Goal: Transaction & Acquisition: Purchase product/service

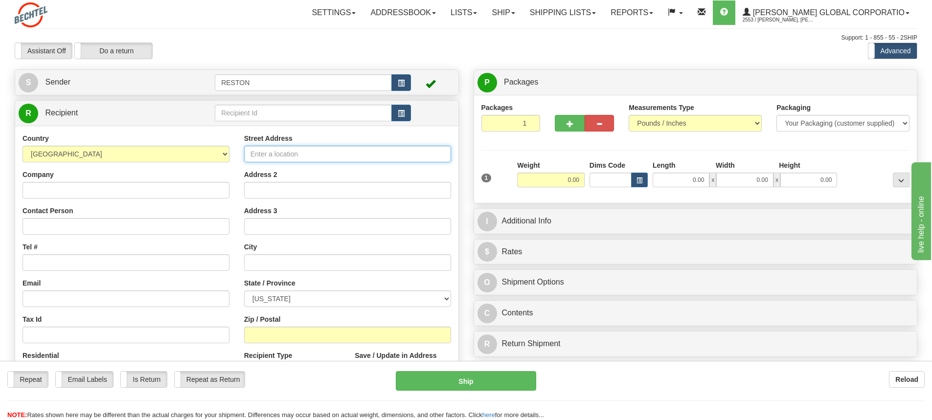
click at [305, 157] on input "Street Address" at bounding box center [347, 154] width 207 height 17
paste input "2105 CityWest Blvd, Houston, TX 77042"
drag, startPoint x: 376, startPoint y: 153, endPoint x: 311, endPoint y: 156, distance: 65.1
click at [311, 156] on input "2105 CityWest Blvd, Houston, TX 77042" at bounding box center [347, 154] width 207 height 17
type input "2105 CityWest Blvd"
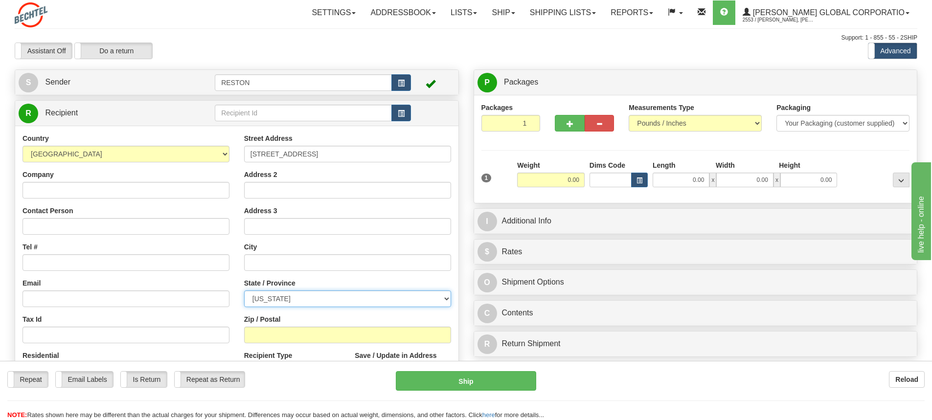
click at [439, 298] on select "ALABAMA ALASKA ARIZONA ARKANSAS Armed Forces America Armed Forces Europe Armed …" at bounding box center [347, 298] width 207 height 17
select select "TX"
click at [244, 290] on select "ALABAMA ALASKA ARIZONA ARKANSAS Armed Forces America Armed Forces Europe Armed …" at bounding box center [347, 298] width 207 height 17
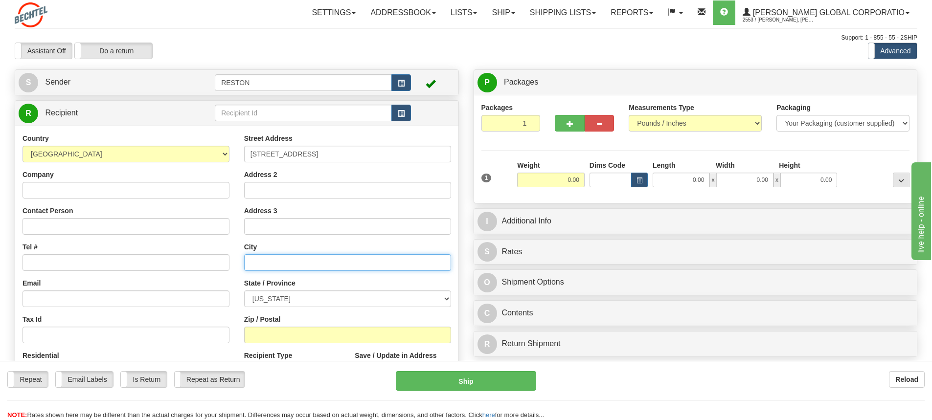
click at [280, 258] on input "text" at bounding box center [347, 262] width 207 height 17
type input "Houston"
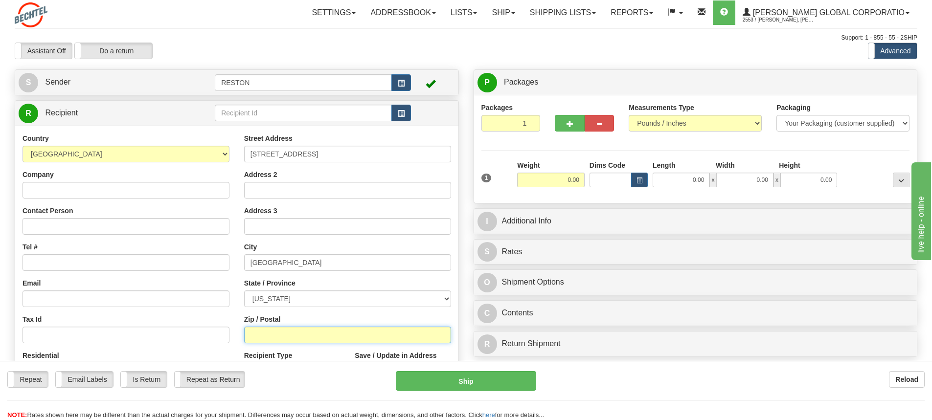
click at [307, 340] on input "Zip / Postal" at bounding box center [347, 335] width 207 height 17
type input "a"
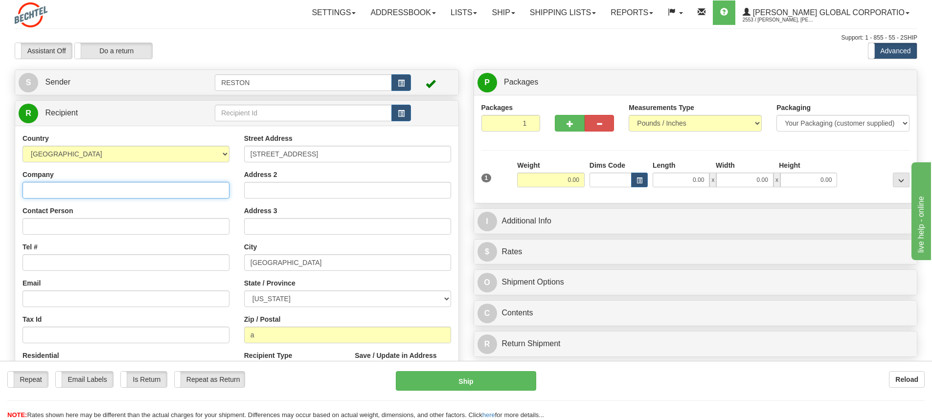
click at [75, 189] on input "Company" at bounding box center [125, 190] width 207 height 17
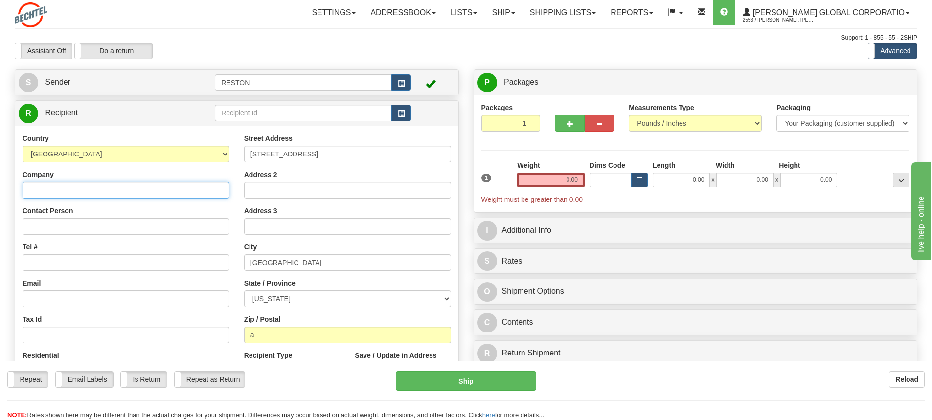
click at [108, 195] on input "Company" at bounding box center [125, 190] width 207 height 17
type input "Bechtel Corporation"
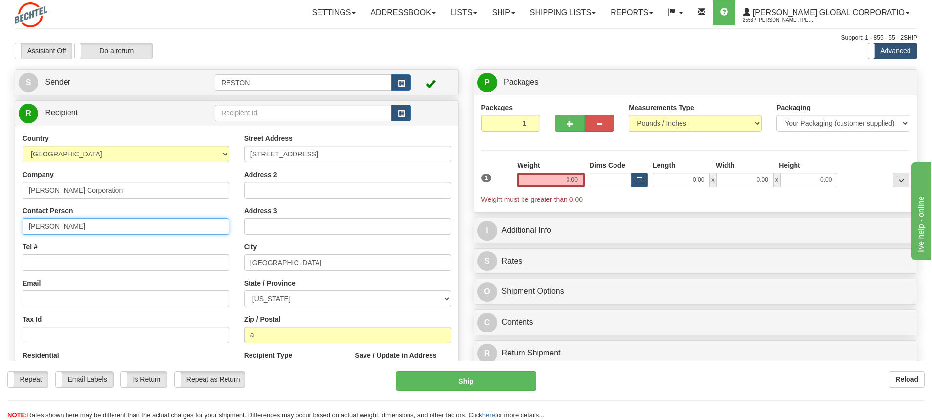
type input "Waqas Khurshid"
click at [69, 227] on input "Waqas Khurshid" at bounding box center [125, 226] width 207 height 17
click at [76, 264] on input "Tel #" at bounding box center [125, 262] width 207 height 17
paste input "+1 713 2353232"
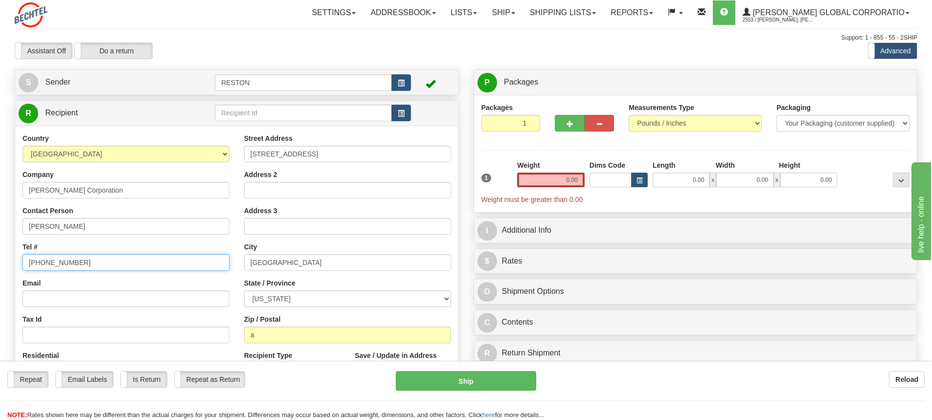
drag, startPoint x: 32, startPoint y: 260, endPoint x: 121, endPoint y: 262, distance: 89.5
click at [33, 260] on input "+1 713 2353232" at bounding box center [125, 262] width 207 height 17
click at [41, 261] on input "713 2353232" at bounding box center [125, 262] width 207 height 17
type input "713-235-3232"
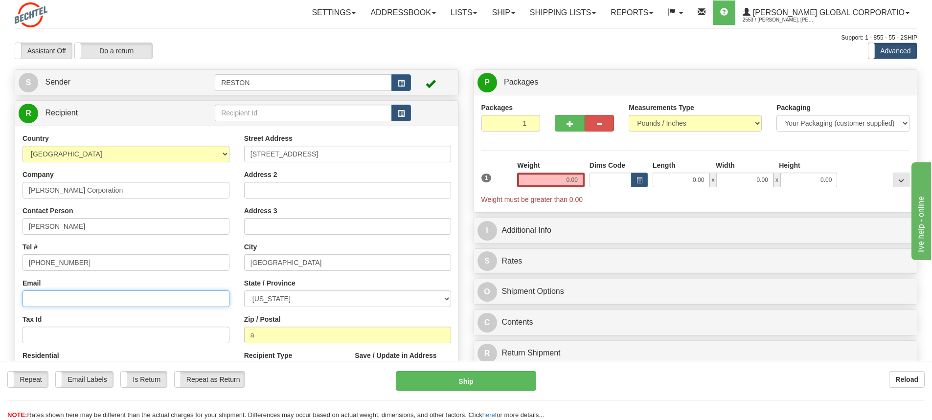
click at [59, 301] on input "Email" at bounding box center [125, 298] width 207 height 17
paste input "wkhurshi"
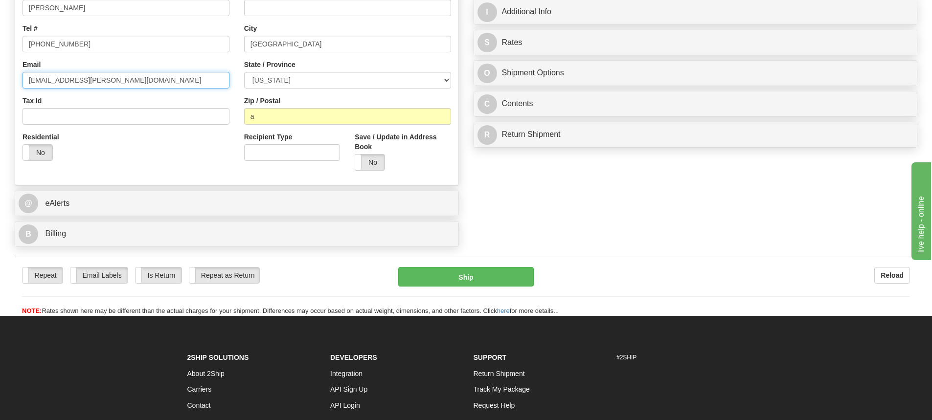
scroll to position [244, 0]
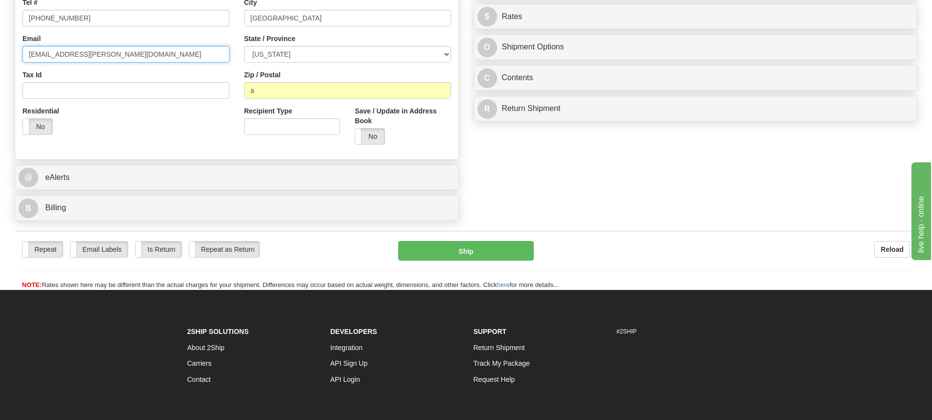
type input "wkhurshi@Bechtel.com"
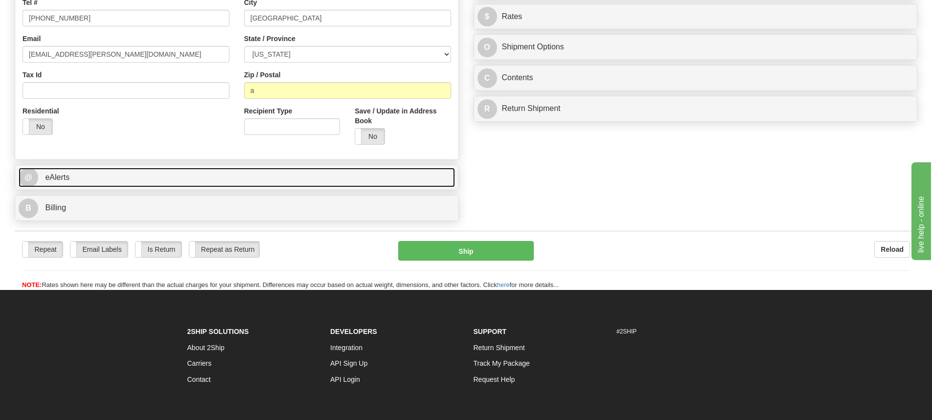
click at [156, 174] on link "@ eAlerts" at bounding box center [237, 178] width 436 height 20
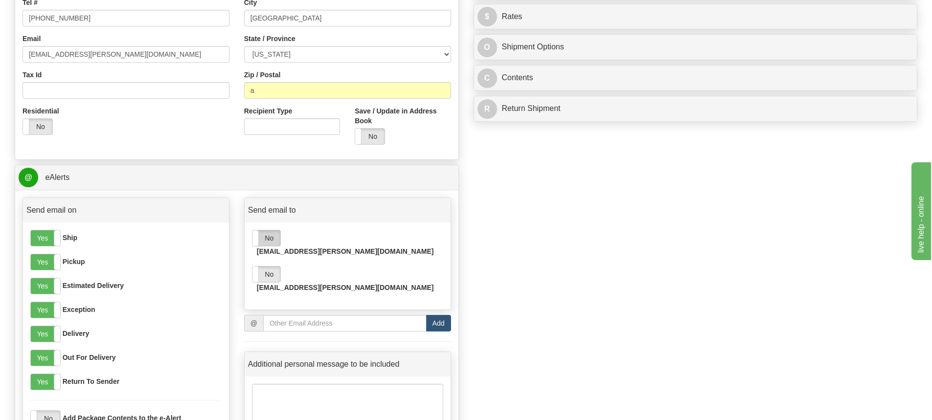
click at [265, 240] on label "No" at bounding box center [266, 238] width 28 height 16
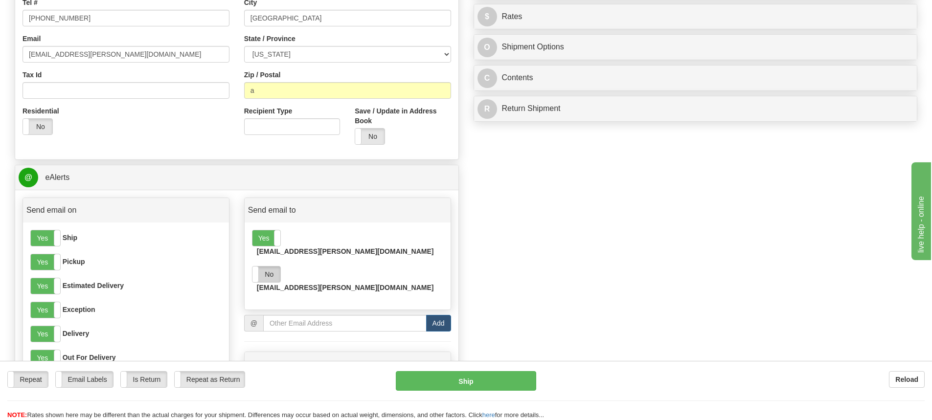
click at [267, 267] on label "No" at bounding box center [266, 275] width 28 height 16
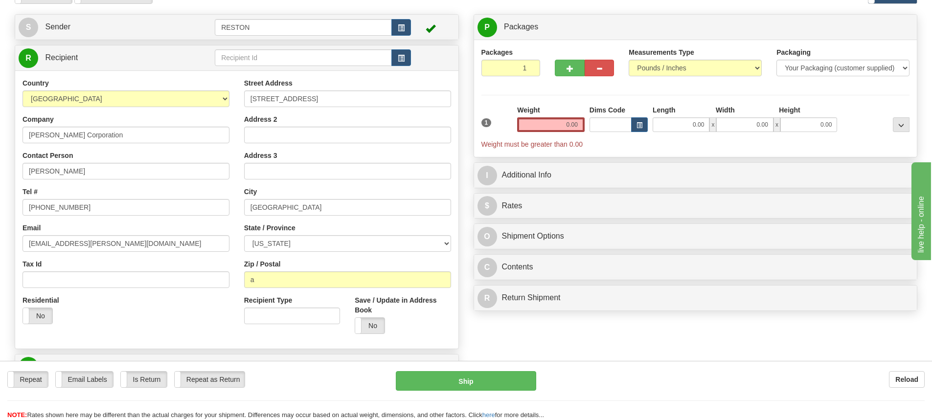
scroll to position [49, 0]
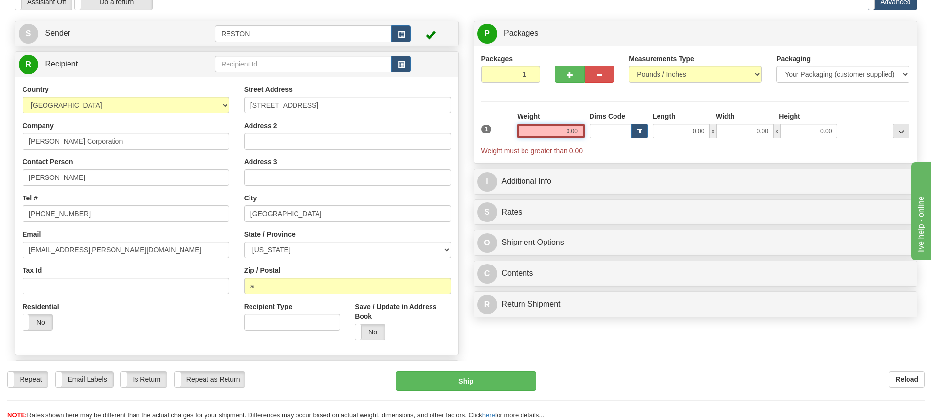
drag, startPoint x: 554, startPoint y: 132, endPoint x: 756, endPoint y: 54, distance: 217.3
click at [709, 92] on div "Packages 1 1 Measurements Type" at bounding box center [695, 105] width 428 height 102
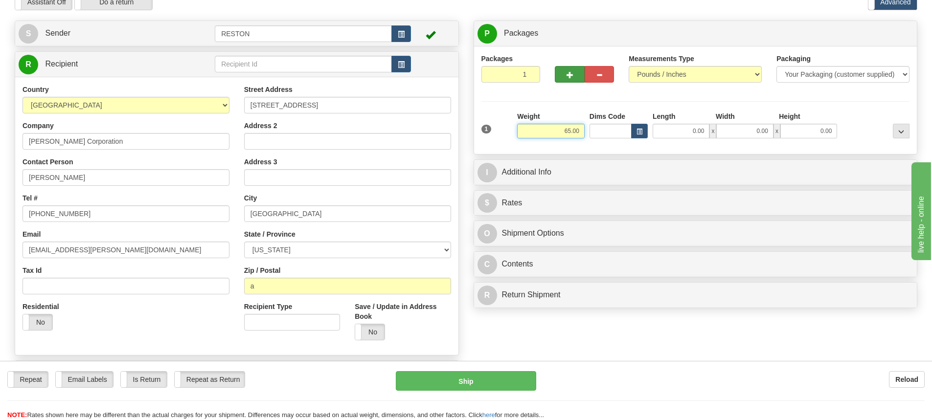
type input "65.00"
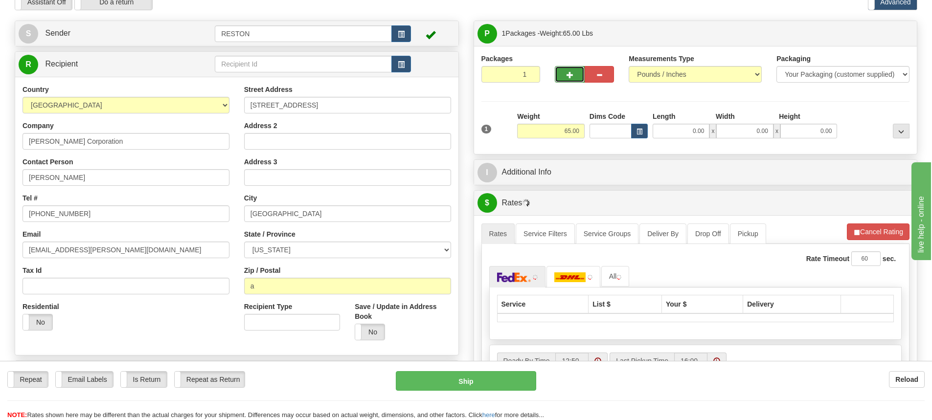
click at [578, 75] on button "button" at bounding box center [569, 74] width 29 height 17
click at [577, 74] on button "button" at bounding box center [569, 74] width 29 height 17
click at [575, 69] on button "button" at bounding box center [569, 74] width 29 height 17
type input "4"
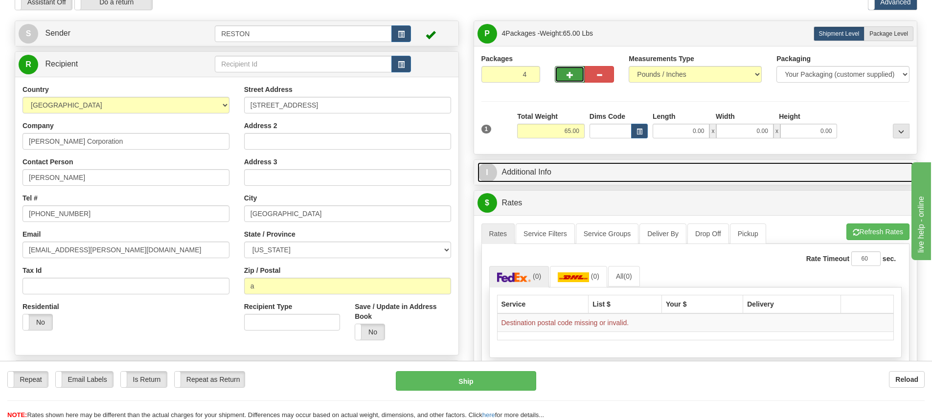
click at [582, 175] on link "I Additional Info" at bounding box center [695, 172] width 436 height 20
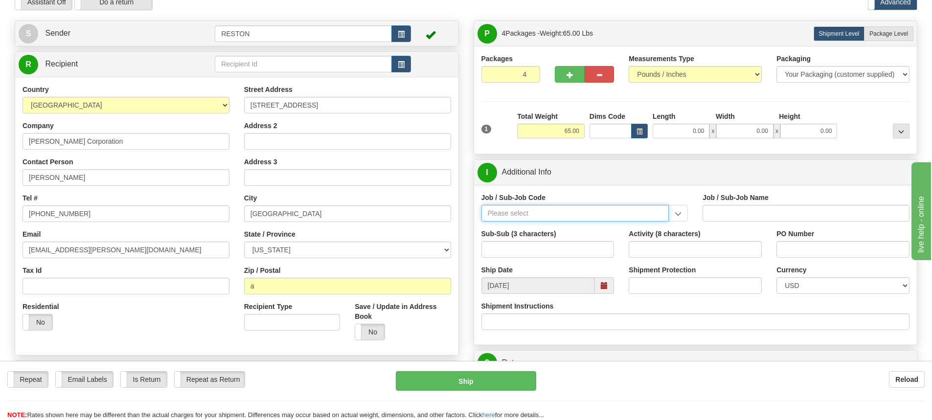
drag, startPoint x: 527, startPoint y: 209, endPoint x: 542, endPoint y: 202, distance: 16.9
click at [532, 206] on input "Job / Sub-Job Code" at bounding box center [575, 213] width 188 height 17
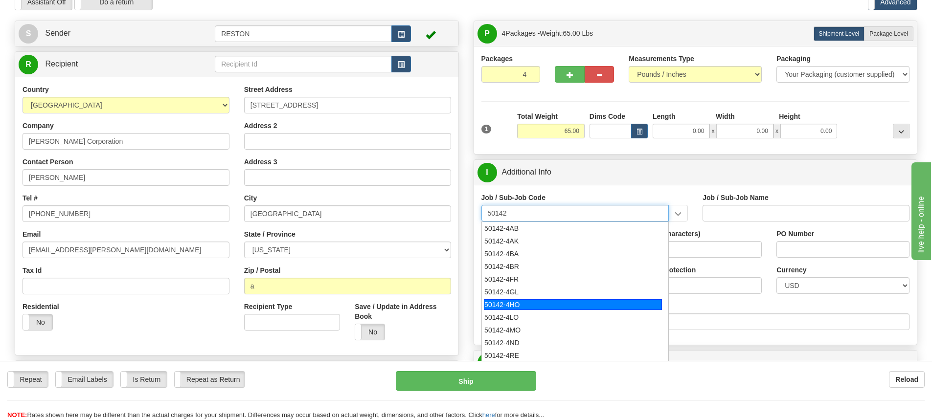
click at [514, 301] on div "50142-4HO" at bounding box center [573, 304] width 178 height 11
type input "50142-4HO"
type input "GLOBAL DESKSIDE OPERATIONS - HOUSTON"
type input "50142-4HO"
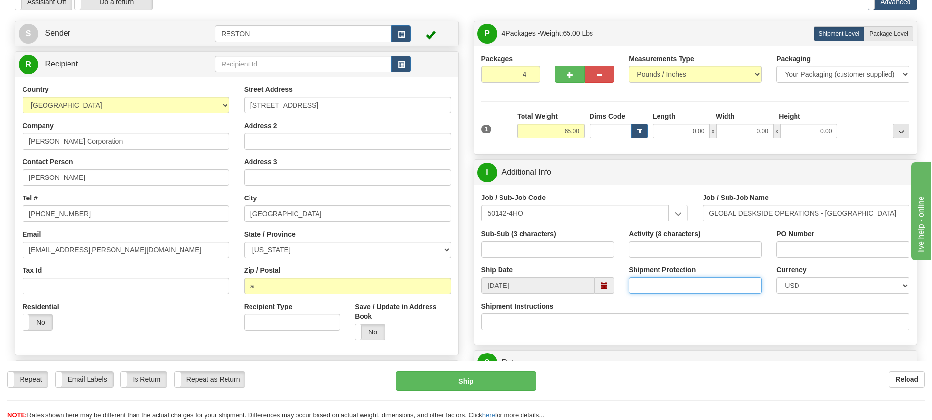
drag, startPoint x: 655, startPoint y: 284, endPoint x: 693, endPoint y: 272, distance: 40.4
click at [660, 282] on input "Shipment Protection" at bounding box center [694, 285] width 133 height 17
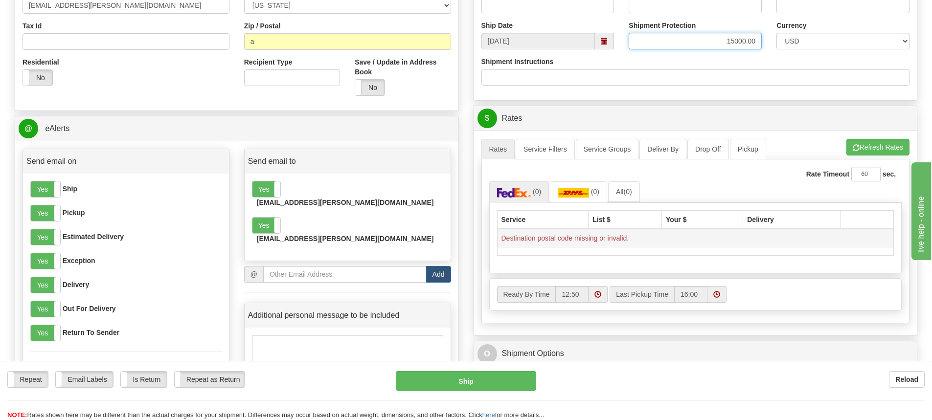
scroll to position [244, 0]
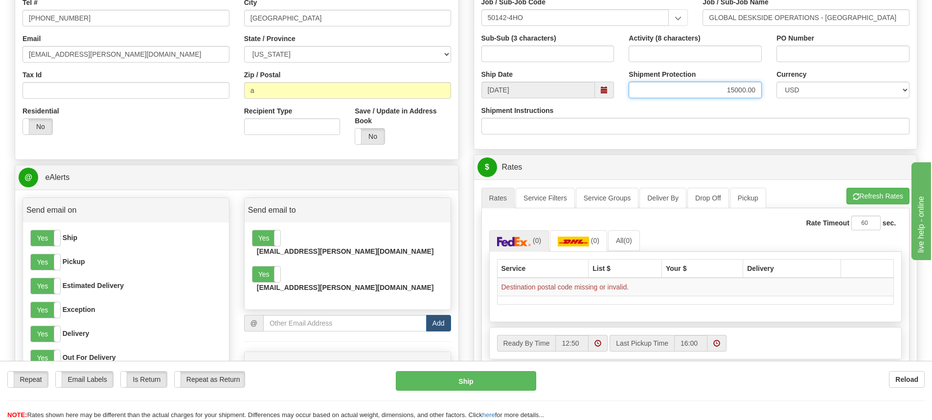
type input "15000.00"
click at [278, 95] on input "a" at bounding box center [347, 90] width 207 height 17
click at [280, 91] on input "a" at bounding box center [347, 90] width 207 height 17
click at [268, 89] on input "a" at bounding box center [347, 90] width 207 height 17
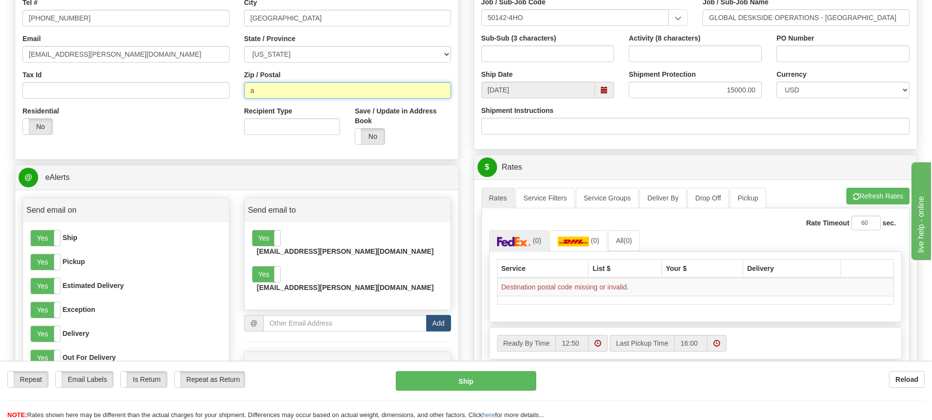
click at [268, 90] on input "a" at bounding box center [347, 90] width 207 height 17
type input "77042"
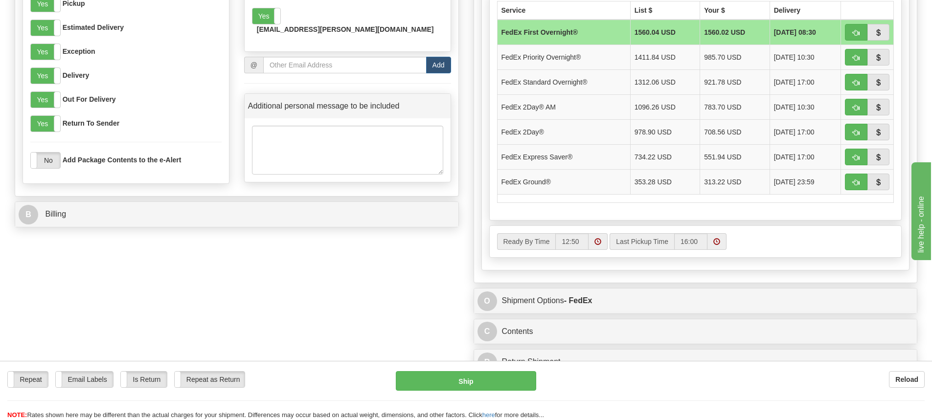
scroll to position [538, 0]
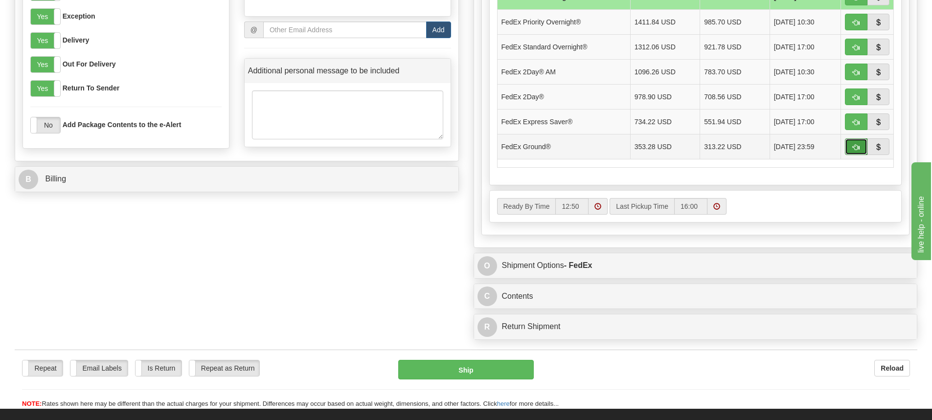
click at [856, 144] on span "button" at bounding box center [855, 147] width 7 height 6
type input "92"
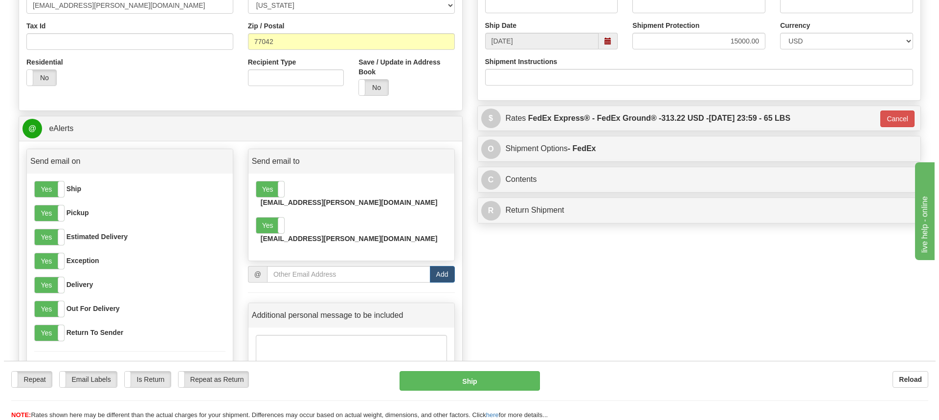
scroll to position [342, 0]
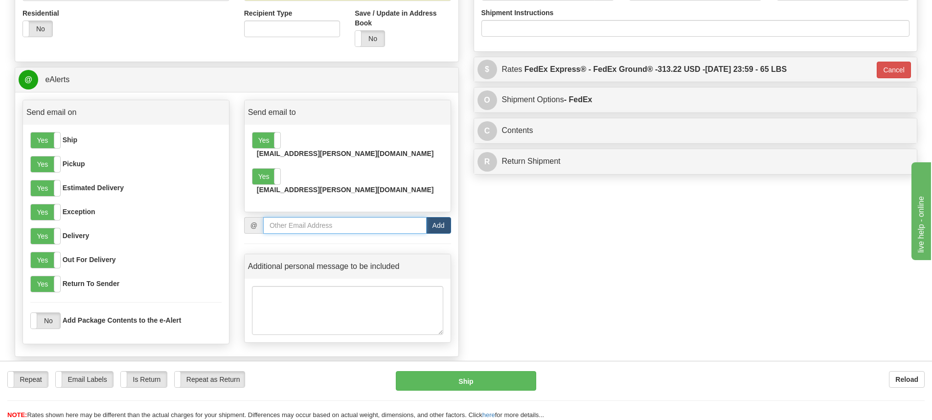
click at [272, 217] on input "email" at bounding box center [344, 225] width 163 height 17
paste input "rjcorder"
type input "rjcorder@bechtel.com"
click at [445, 217] on button "Add" at bounding box center [438, 225] width 25 height 17
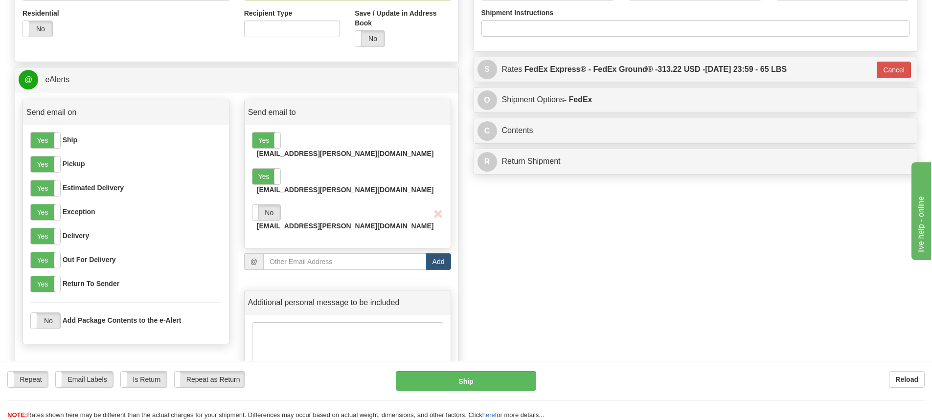
drag, startPoint x: 262, startPoint y: 192, endPoint x: 348, endPoint y: 214, distance: 88.2
click at [264, 205] on label "No" at bounding box center [266, 213] width 28 height 16
click at [491, 379] on button "Ship" at bounding box center [466, 381] width 140 height 20
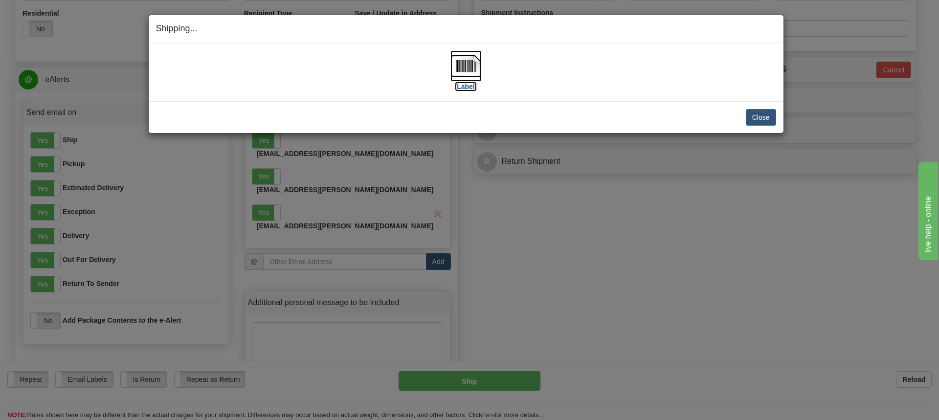
click at [465, 71] on img at bounding box center [465, 65] width 31 height 31
click at [751, 116] on button "Close" at bounding box center [761, 117] width 30 height 17
